Goal: Navigation & Orientation: Understand site structure

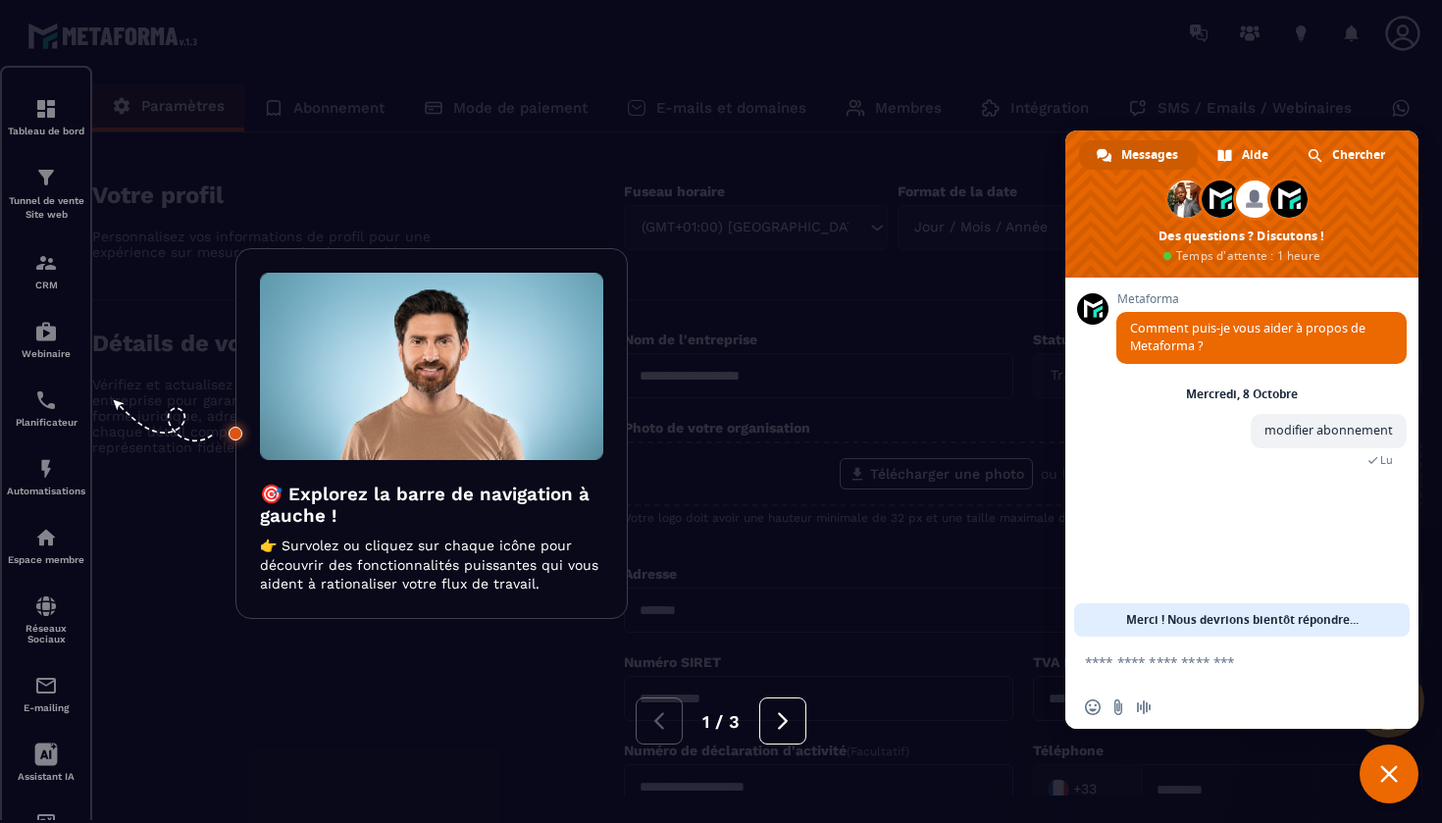
click at [625, 181] on div at bounding box center [721, 411] width 1442 height 823
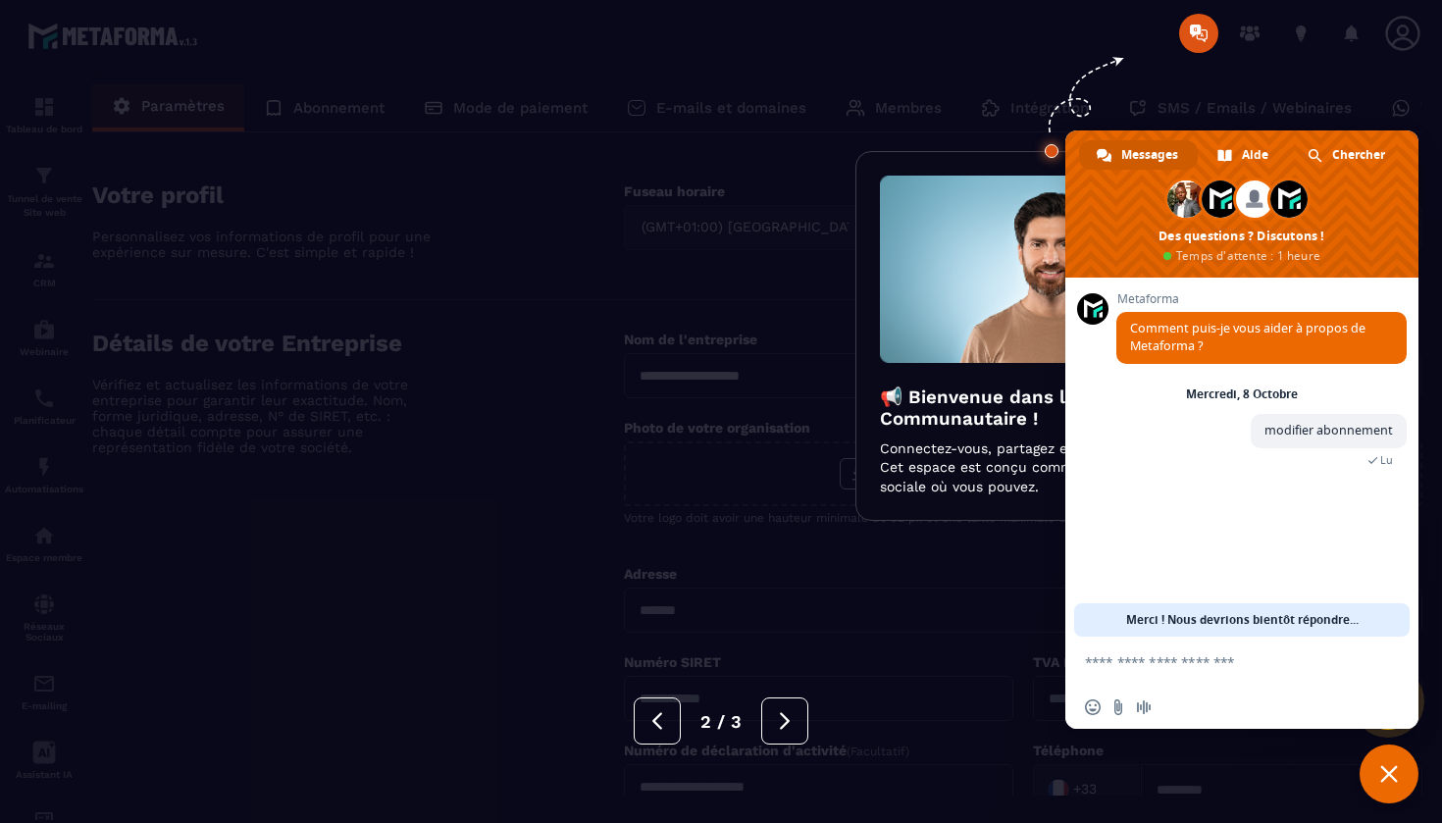
click at [438, 168] on div at bounding box center [721, 411] width 1442 height 823
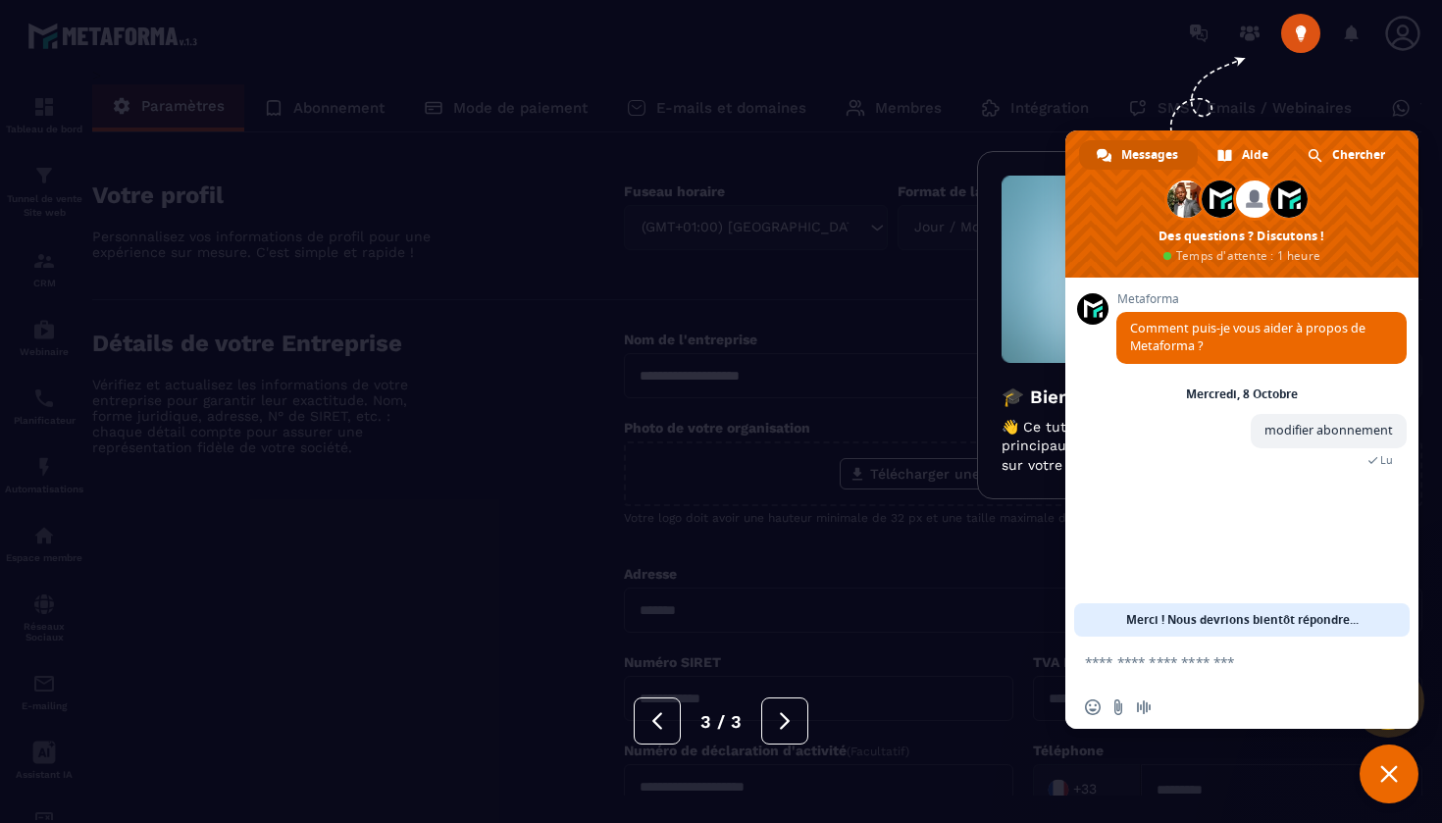
click at [439, 170] on div at bounding box center [721, 411] width 1442 height 823
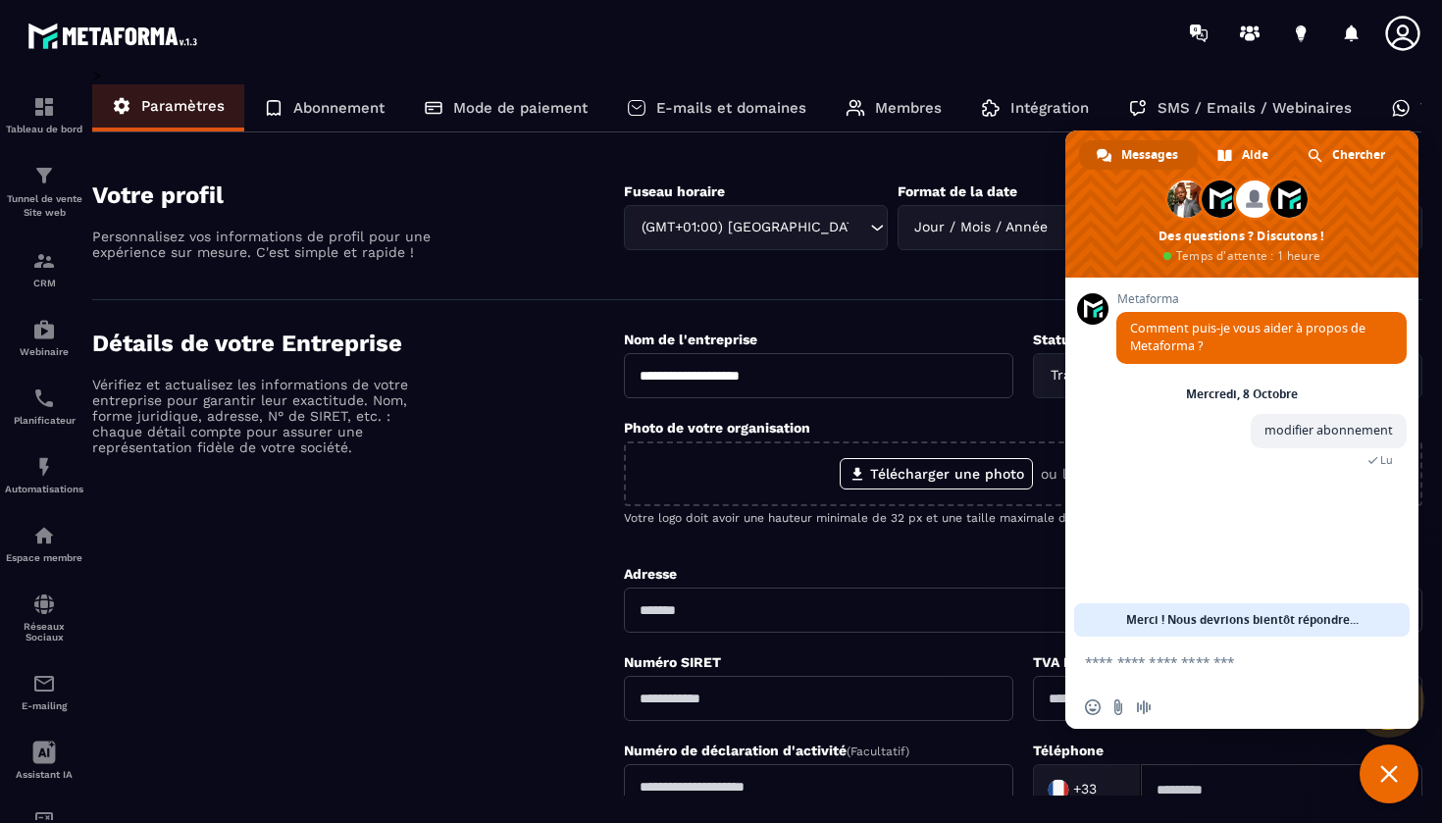
click at [356, 116] on p "Abonnement" at bounding box center [338, 108] width 91 height 18
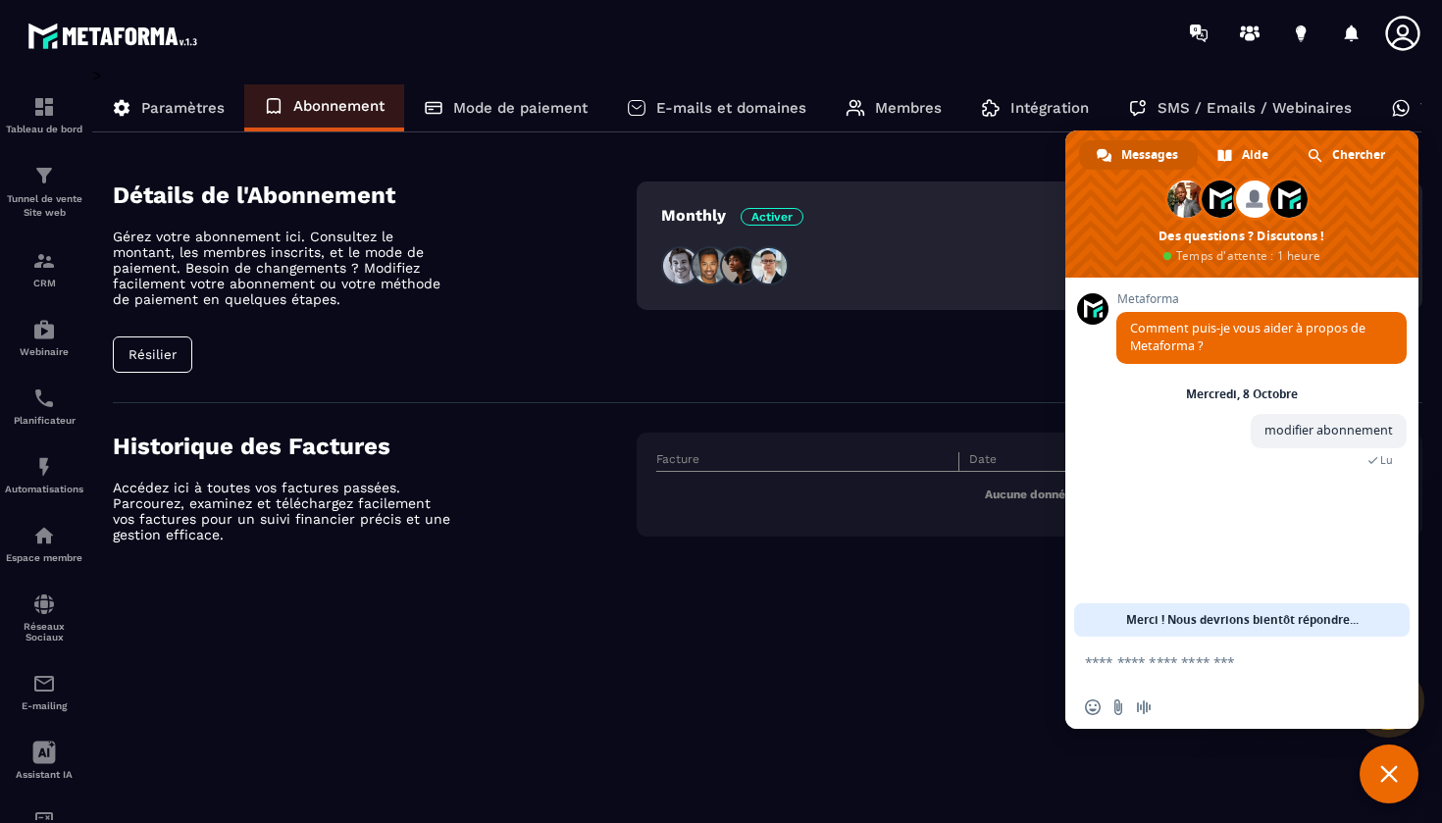
click at [155, 357] on div "Tableau de bord Tunnel de vente Site web CRM Webinaire Planificateur Automatisa…" at bounding box center [167, 443] width 335 height 754
click at [777, 210] on span "Activer" at bounding box center [772, 217] width 63 height 18
click at [787, 212] on span "Activer" at bounding box center [772, 217] width 63 height 18
click at [726, 271] on img at bounding box center [739, 265] width 39 height 39
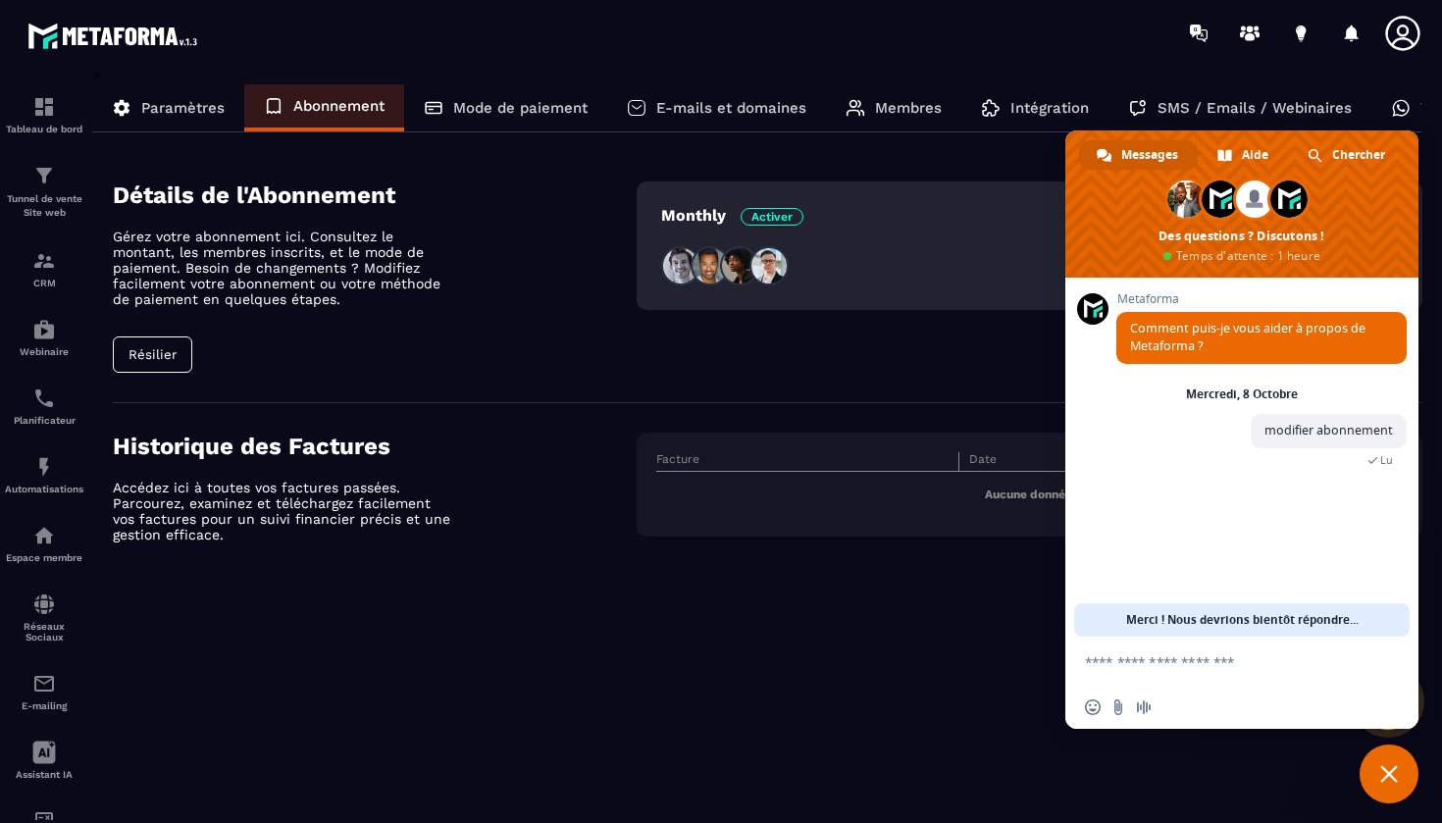
click at [676, 223] on p "Monthly Activer" at bounding box center [732, 215] width 142 height 19
click at [154, 347] on div "Tableau de bord Tunnel de vente Site web CRM Webinaire Planificateur Automatisa…" at bounding box center [167, 443] width 335 height 754
click at [154, 367] on div "Tableau de bord Tunnel de vente Site web CRM Webinaire Planificateur Automatisa…" at bounding box center [167, 443] width 335 height 754
click at [929, 337] on div "Monthly Activer" at bounding box center [1030, 276] width 786 height 191
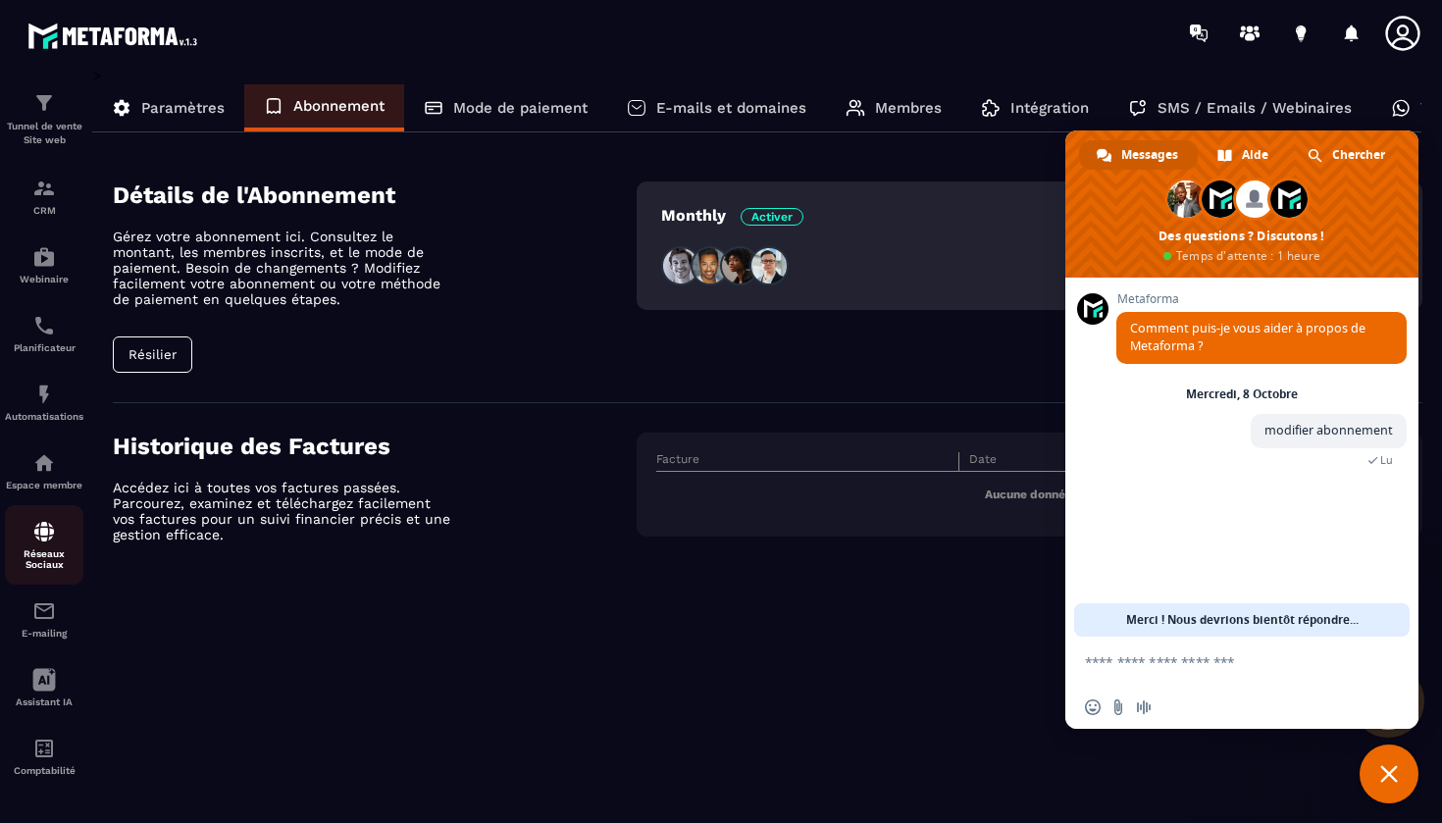
scroll to position [73, 0]
click at [51, 199] on img at bounding box center [44, 189] width 24 height 24
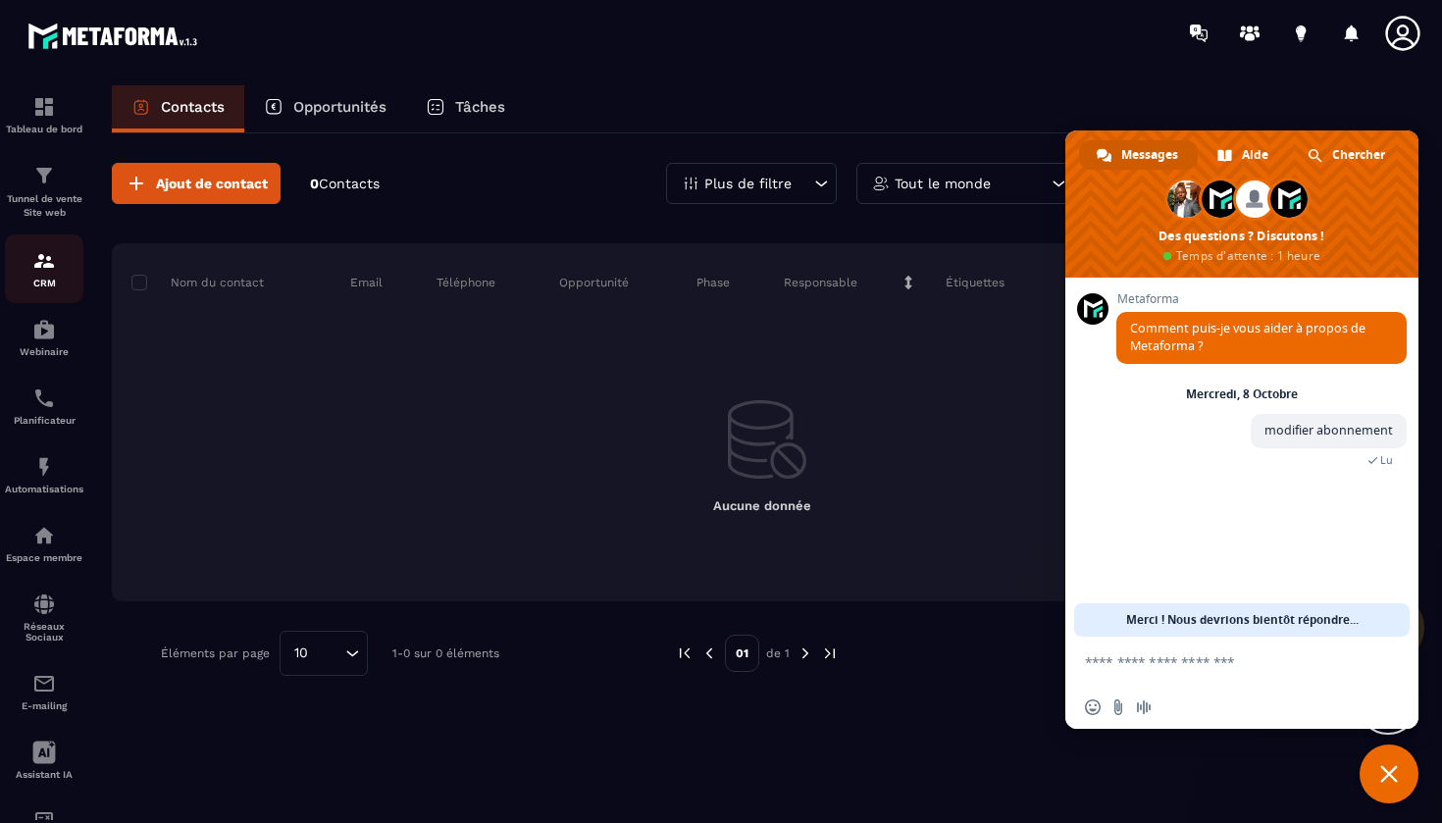
click at [49, 285] on p "CRM" at bounding box center [44, 283] width 78 height 11
click at [48, 339] on img at bounding box center [44, 330] width 24 height 24
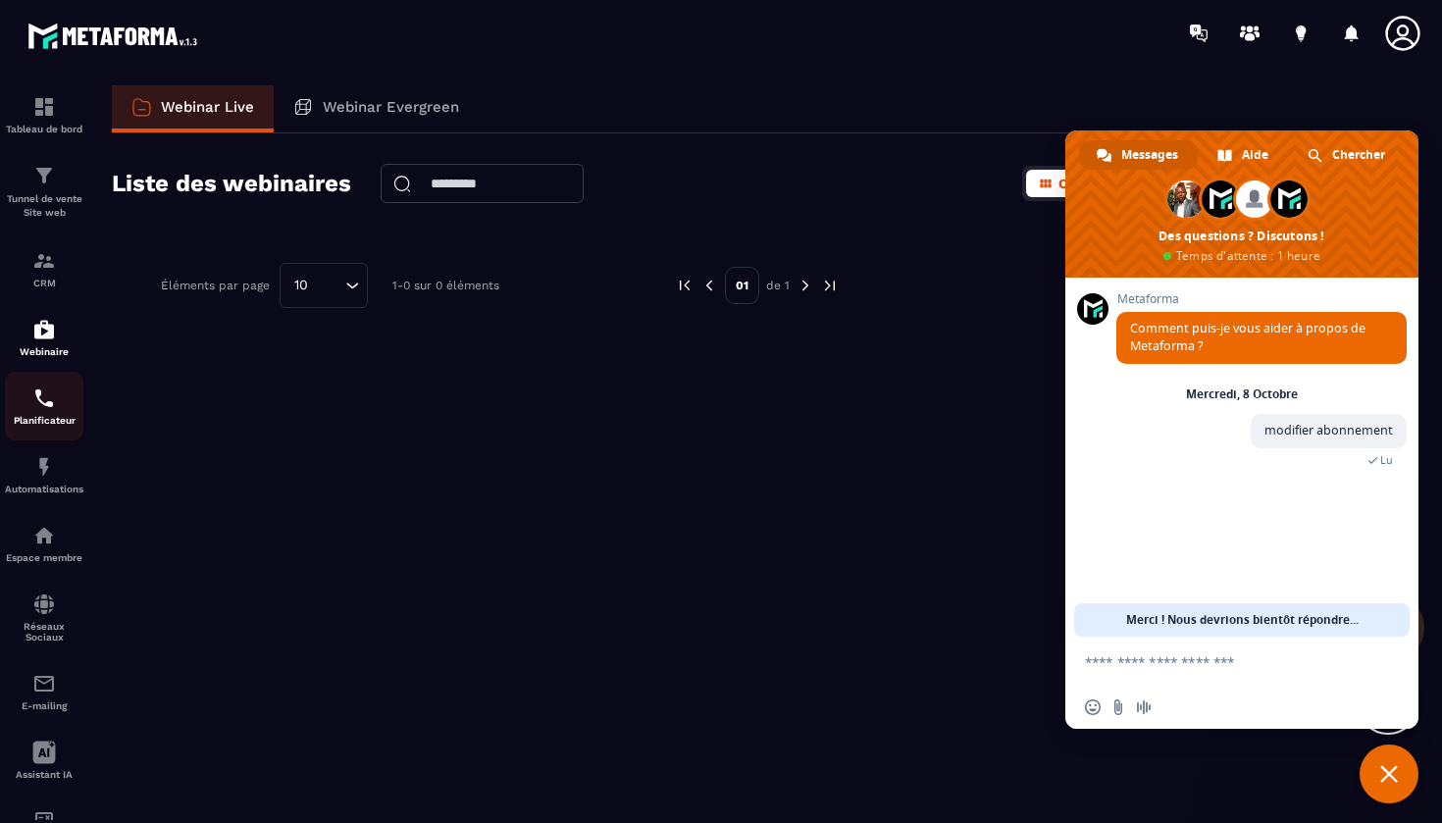
click at [61, 392] on div "Planificateur" at bounding box center [44, 406] width 78 height 39
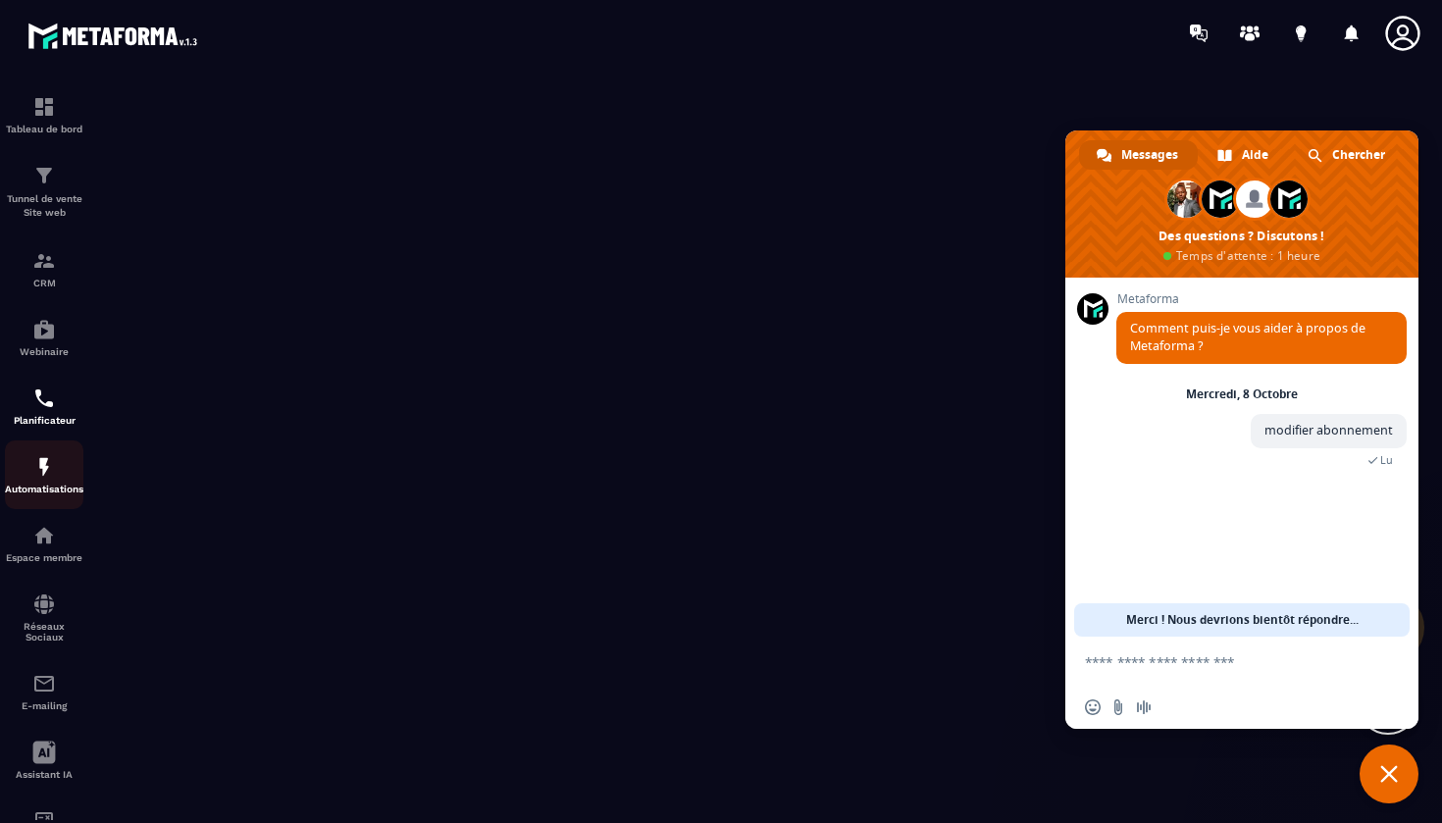
click at [49, 480] on div "Automatisations" at bounding box center [44, 474] width 78 height 39
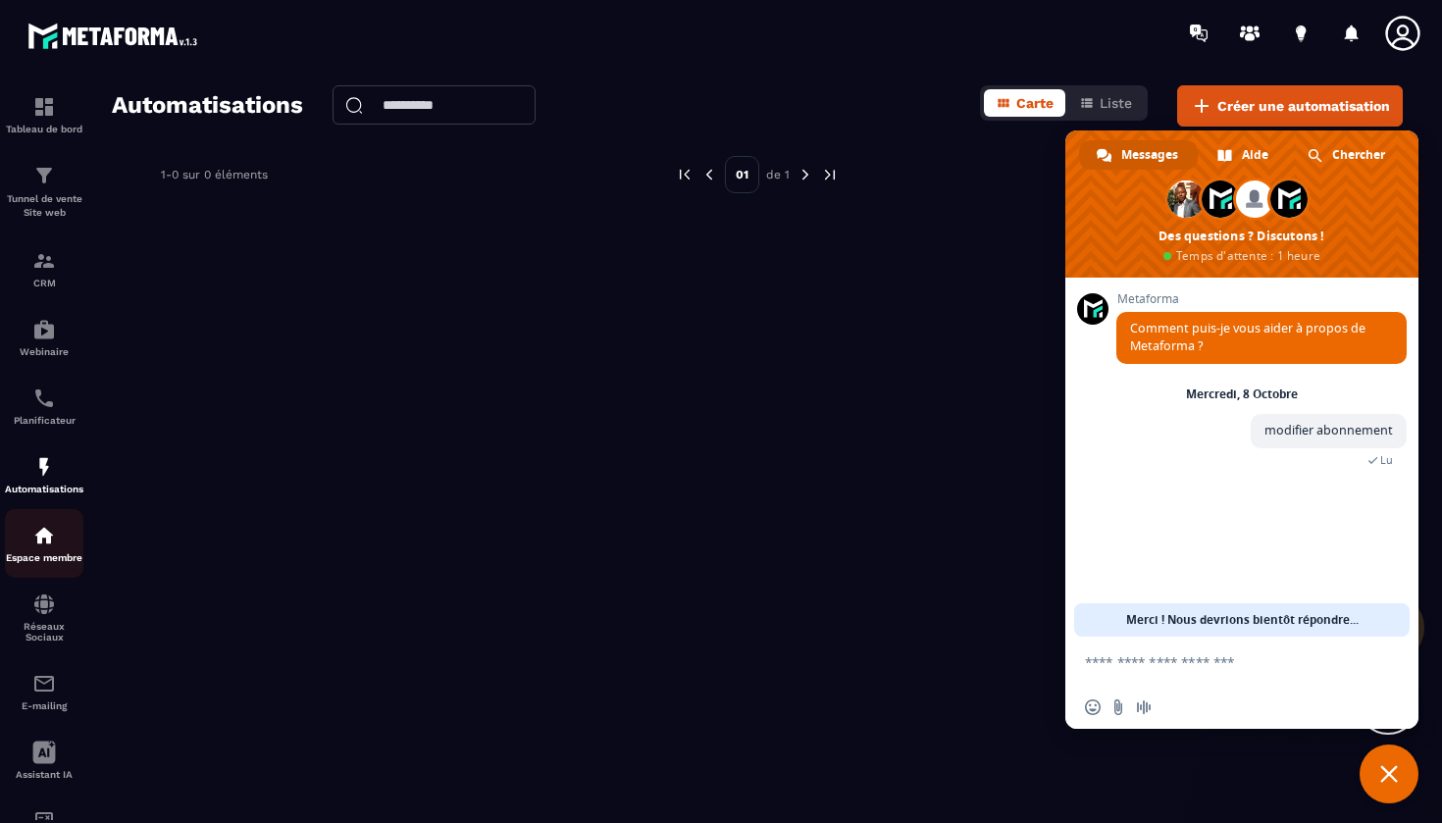
click at [41, 542] on img at bounding box center [44, 536] width 24 height 24
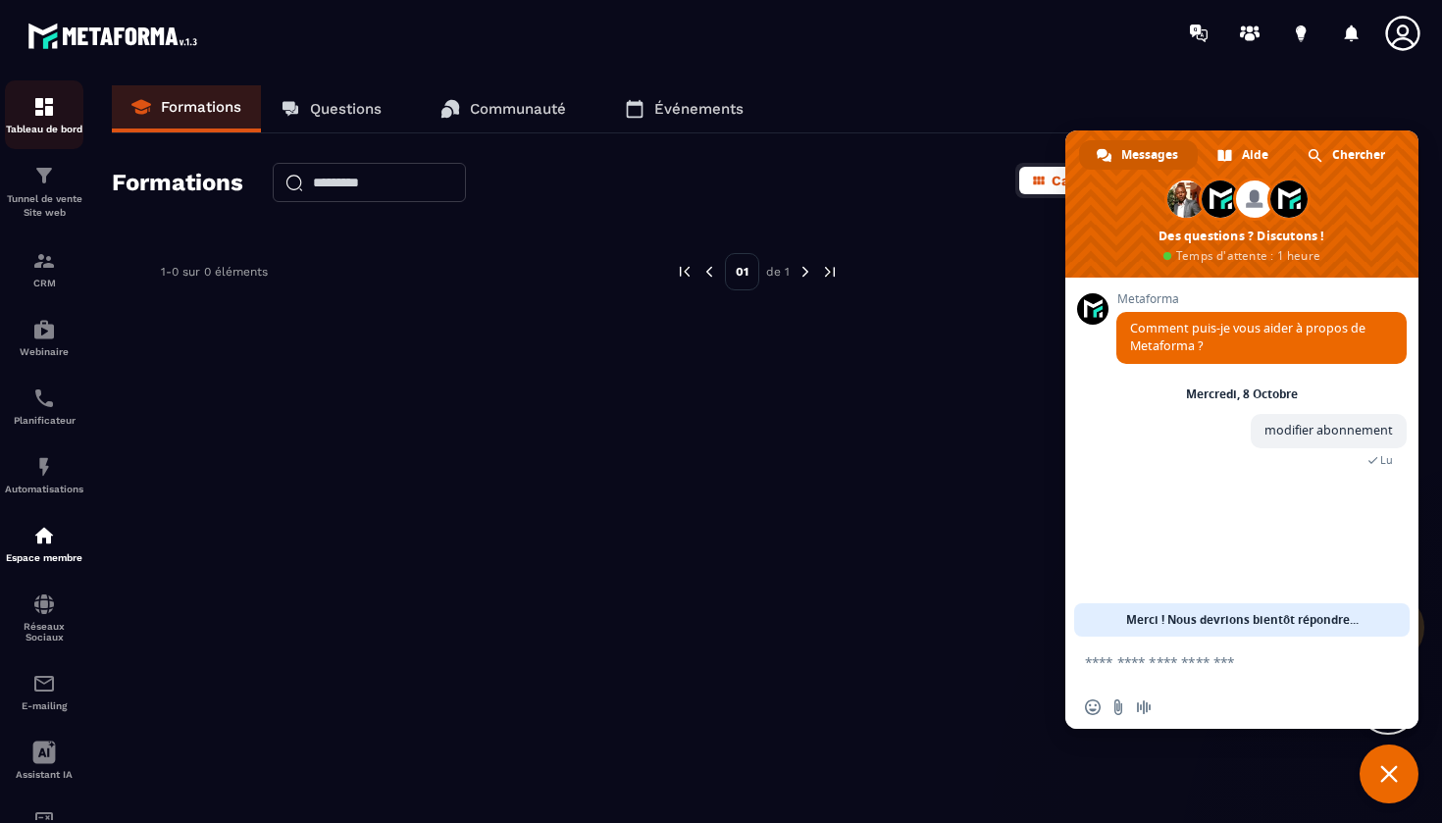
click at [29, 108] on div "Tableau de bord" at bounding box center [44, 114] width 78 height 39
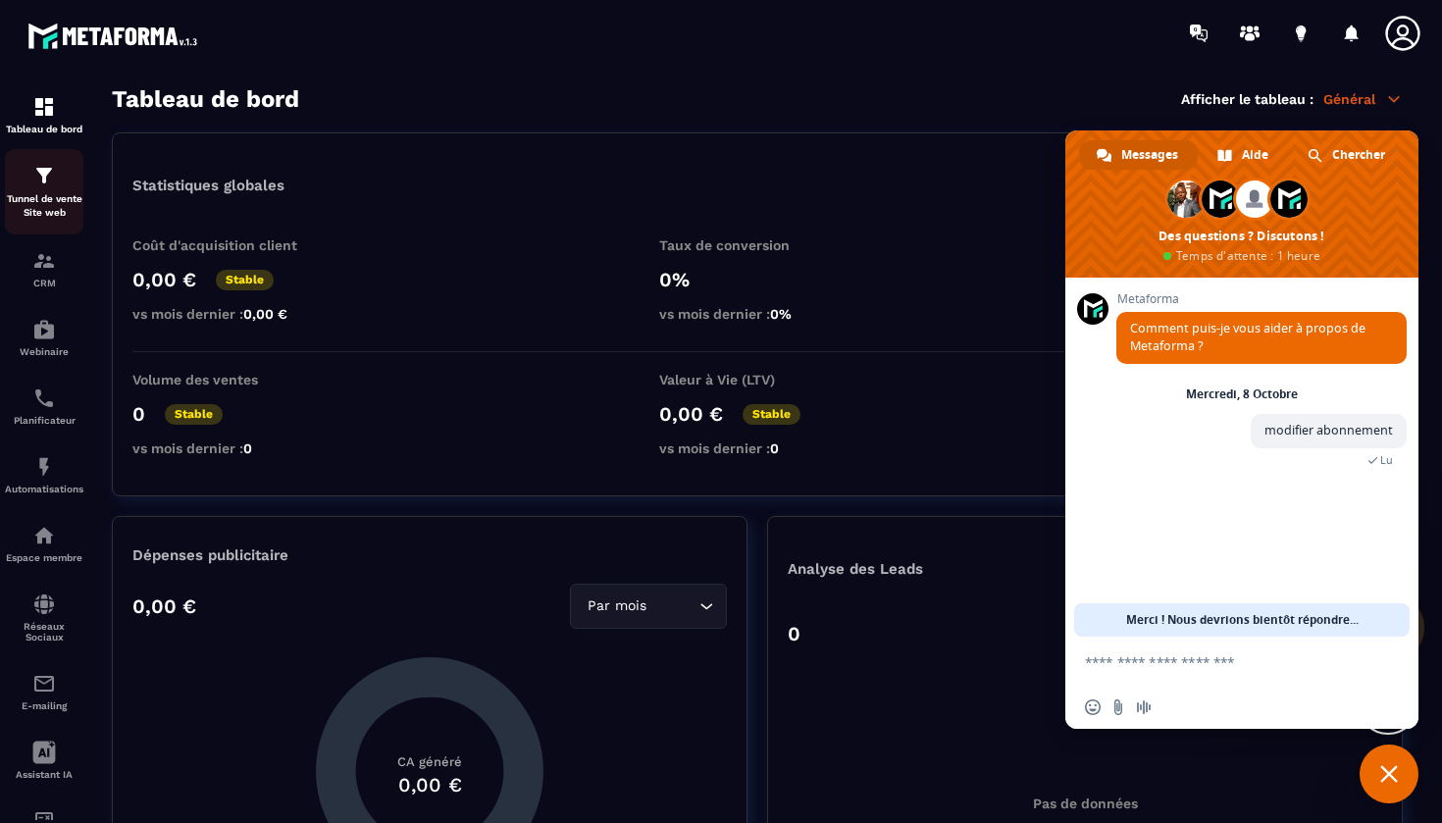
click at [57, 213] on p "Tunnel de vente Site web" at bounding box center [44, 205] width 78 height 27
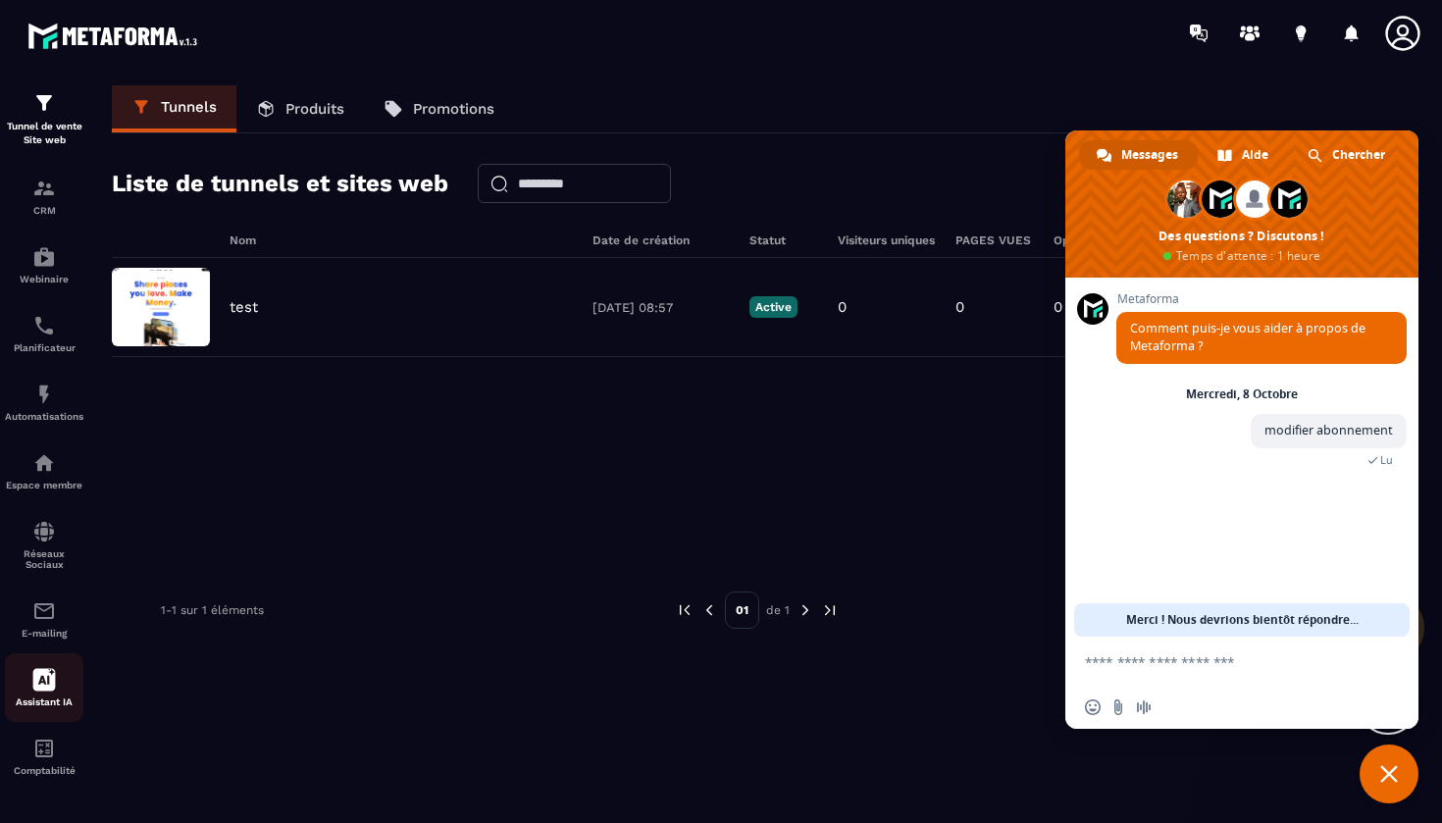
scroll to position [73, 0]
click at [55, 746] on img at bounding box center [44, 749] width 24 height 24
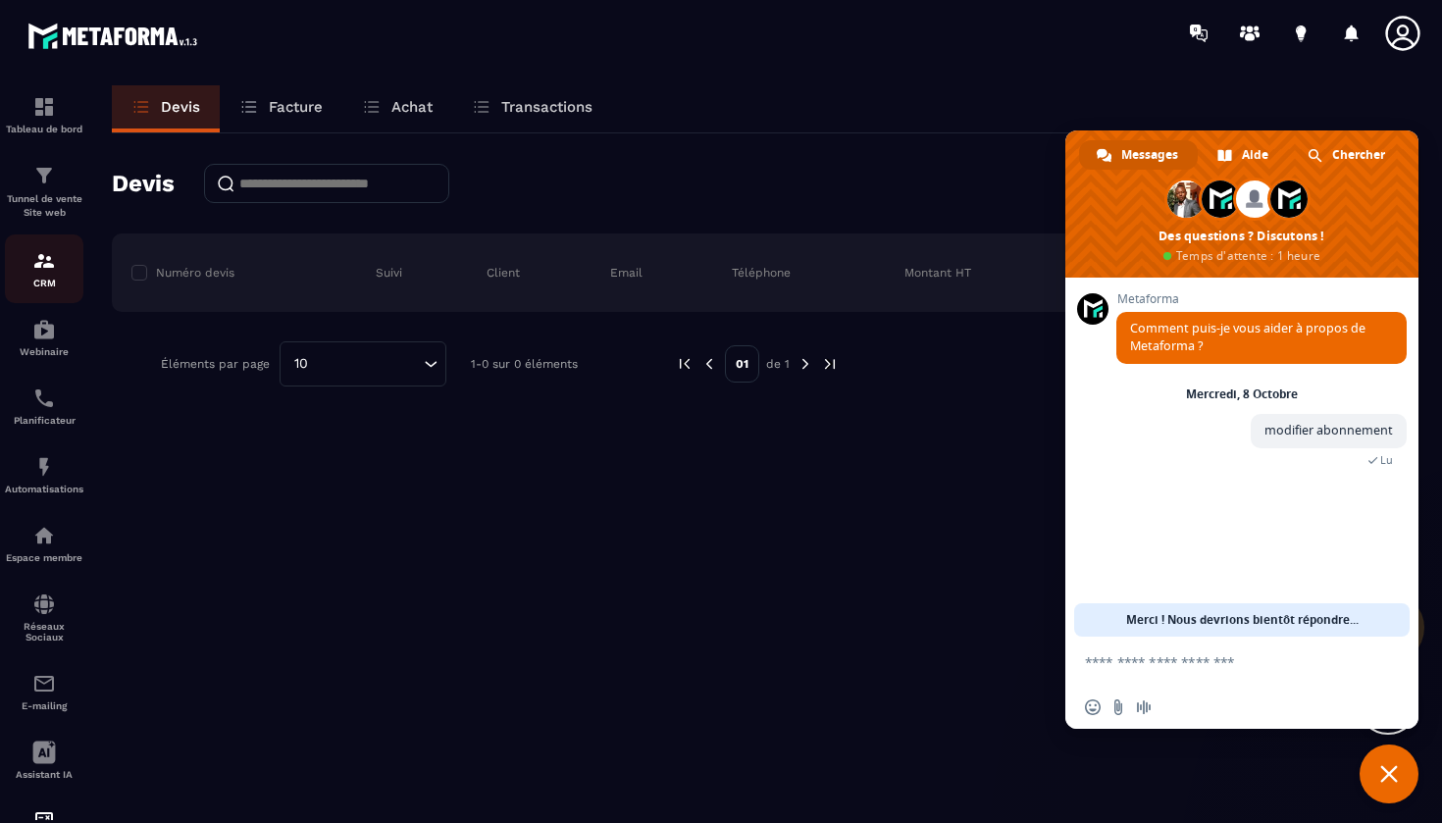
click at [59, 276] on div "CRM" at bounding box center [44, 268] width 78 height 39
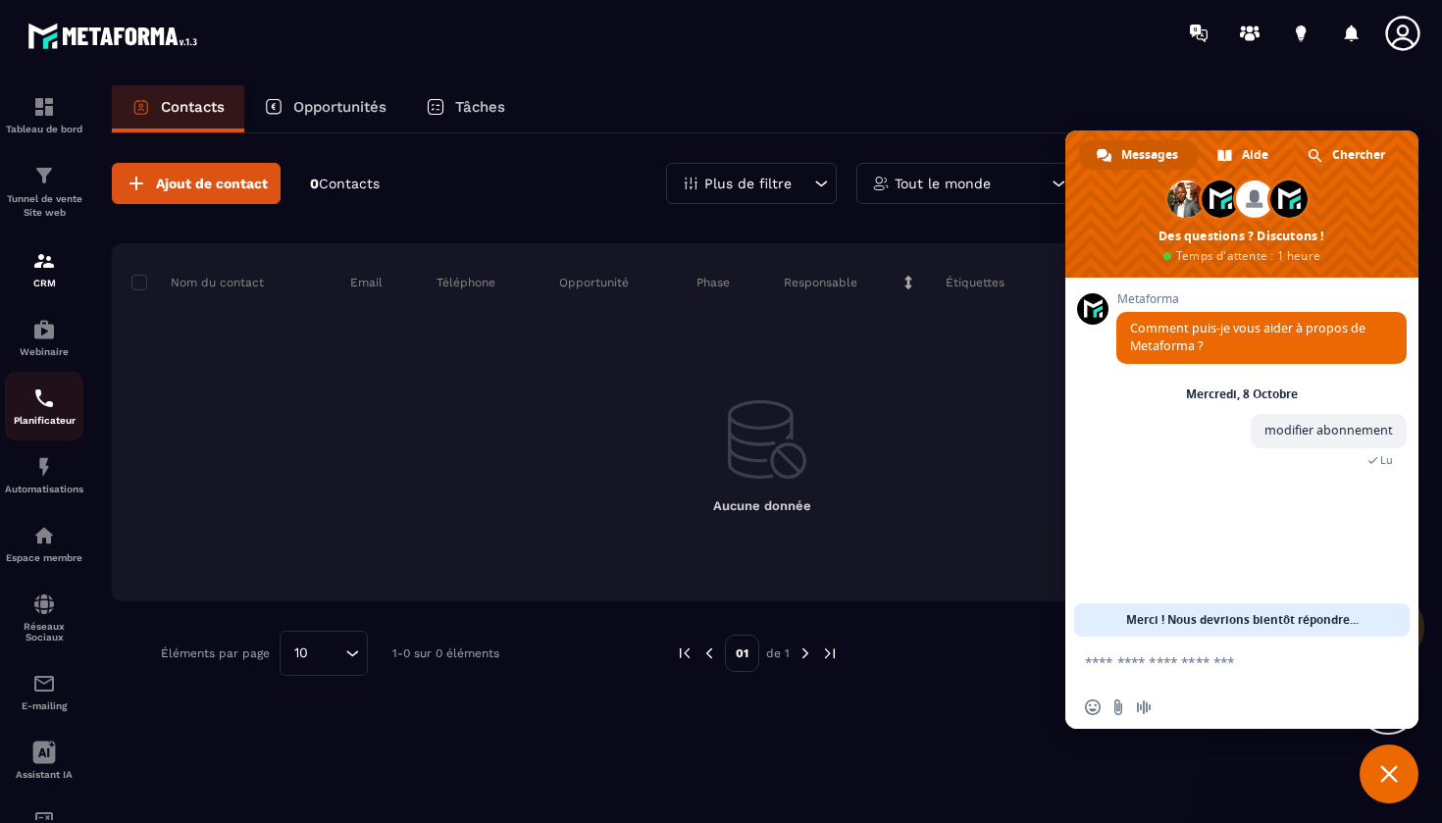
click at [63, 421] on p "Planificateur" at bounding box center [44, 420] width 78 height 11
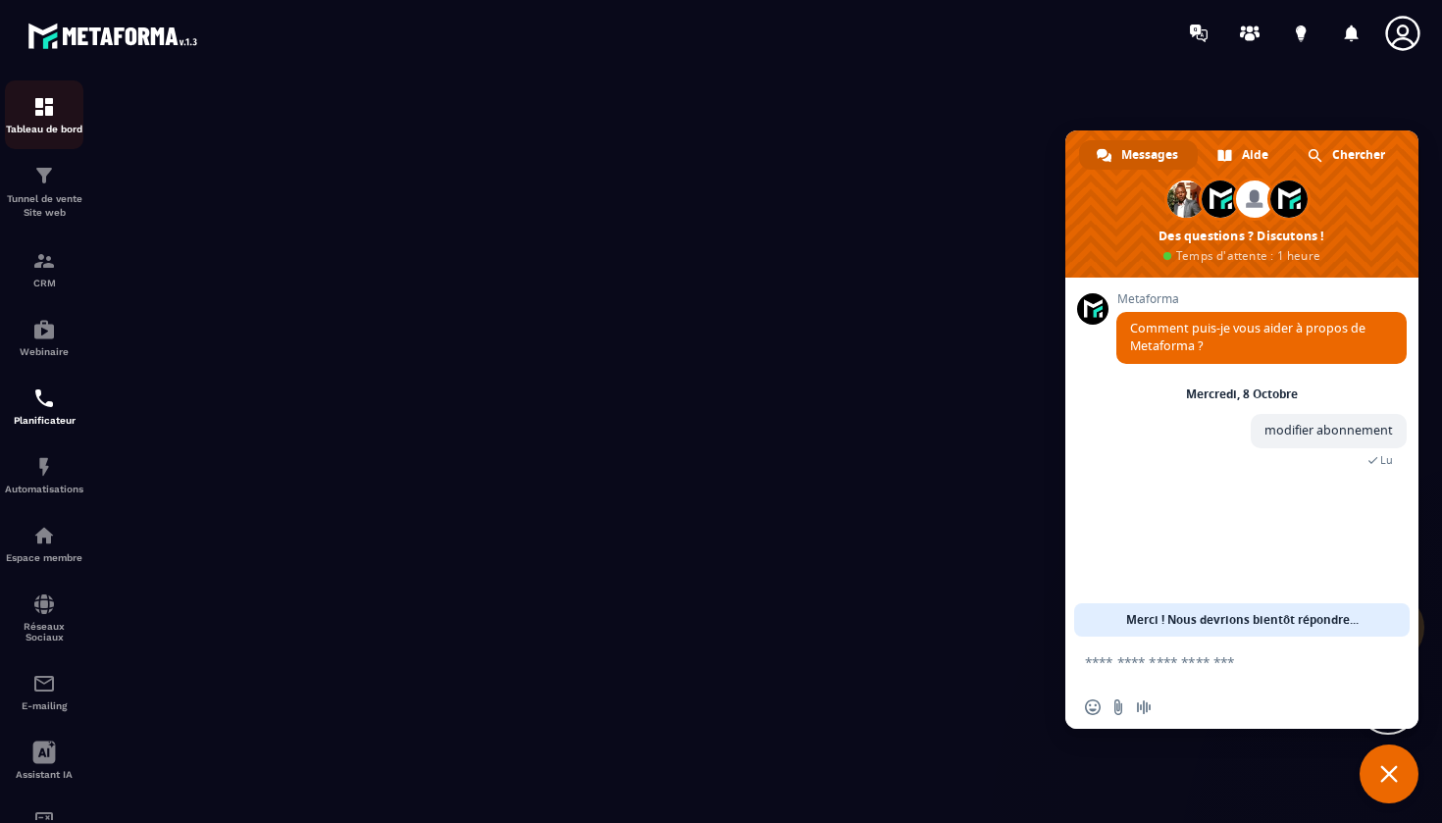
click at [42, 130] on p "Tableau de bord" at bounding box center [44, 129] width 78 height 11
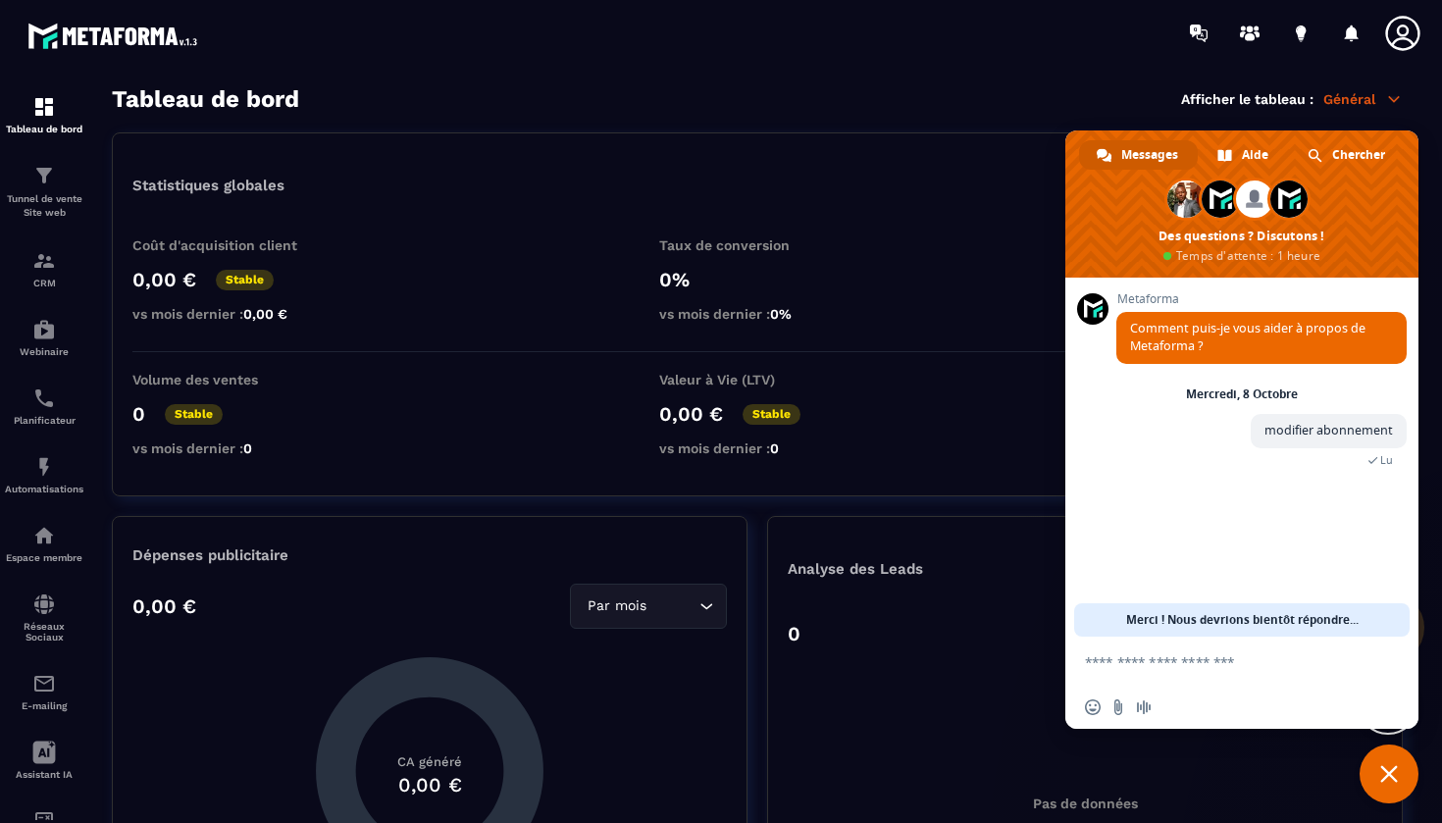
click at [1410, 30] on icon at bounding box center [1402, 33] width 39 height 39
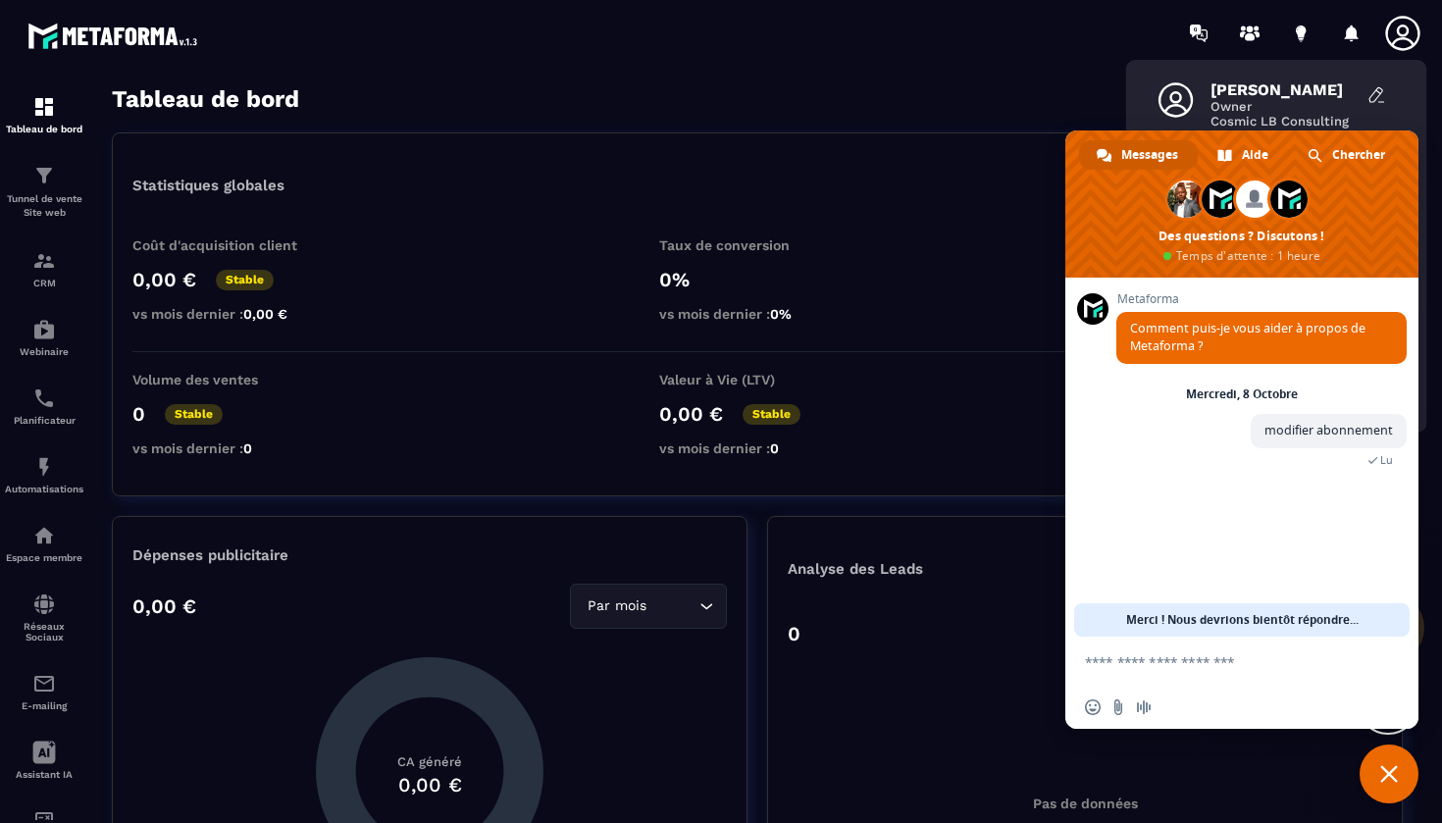
click at [1004, 65] on div "[PERSON_NAME] Owner Cosmic LB Consulting Paramètres généraux [DEMOGRAPHIC_DATA]…" at bounding box center [837, 33] width 1212 height 66
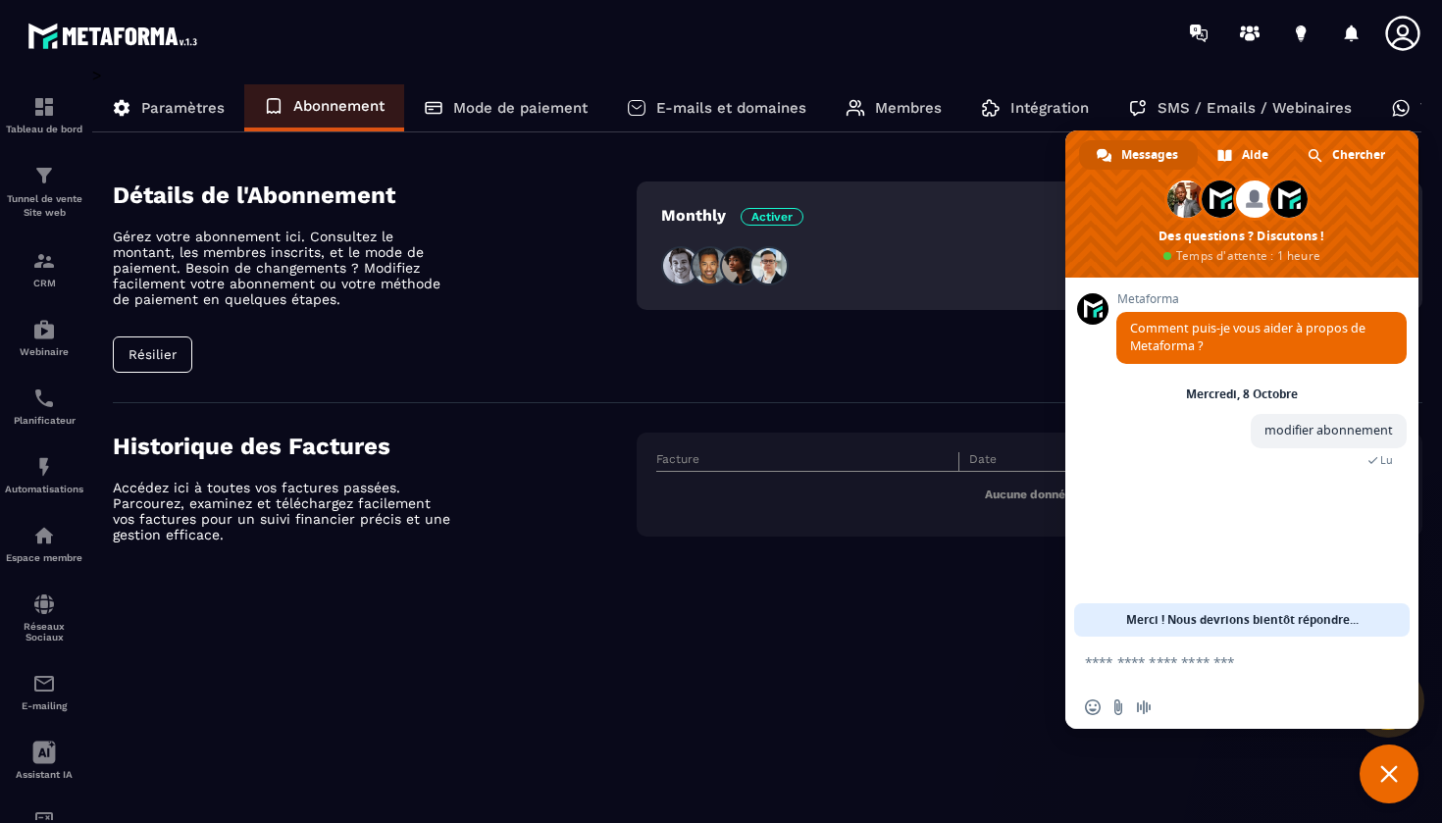
click at [160, 356] on div "Tableau de bord Tunnel de vente Site web CRM Webinaire Planificateur Automatisa…" at bounding box center [167, 443] width 335 height 754
